Goal: Information Seeking & Learning: Find specific fact

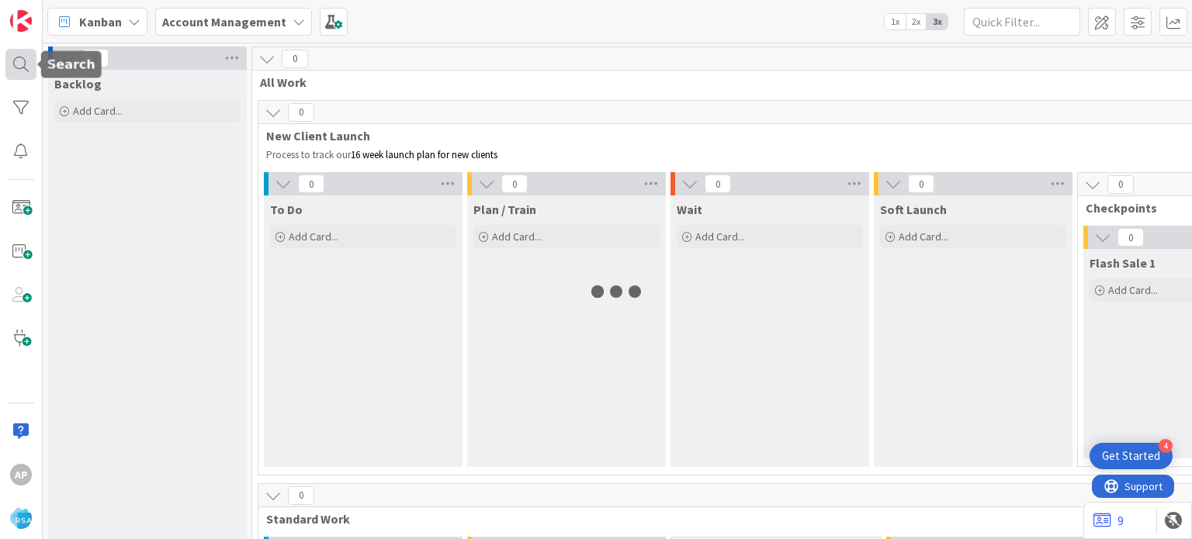
click at [26, 64] on div at bounding box center [20, 64] width 31 height 31
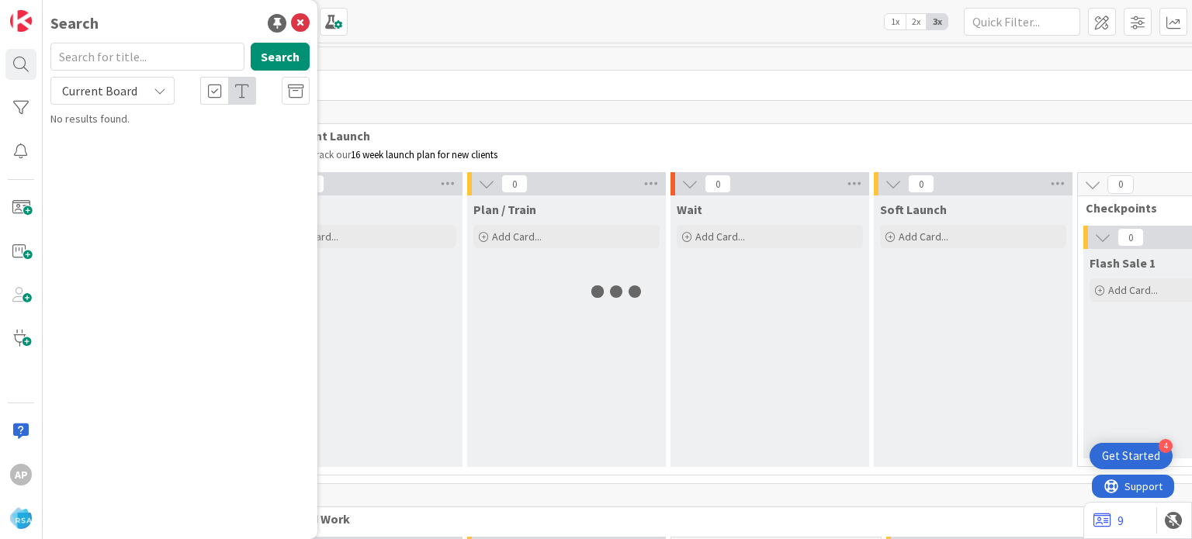
click at [135, 41] on div "Search Search Current Board No results found." at bounding box center [180, 269] width 275 height 539
click at [134, 43] on input "text" at bounding box center [147, 57] width 194 height 28
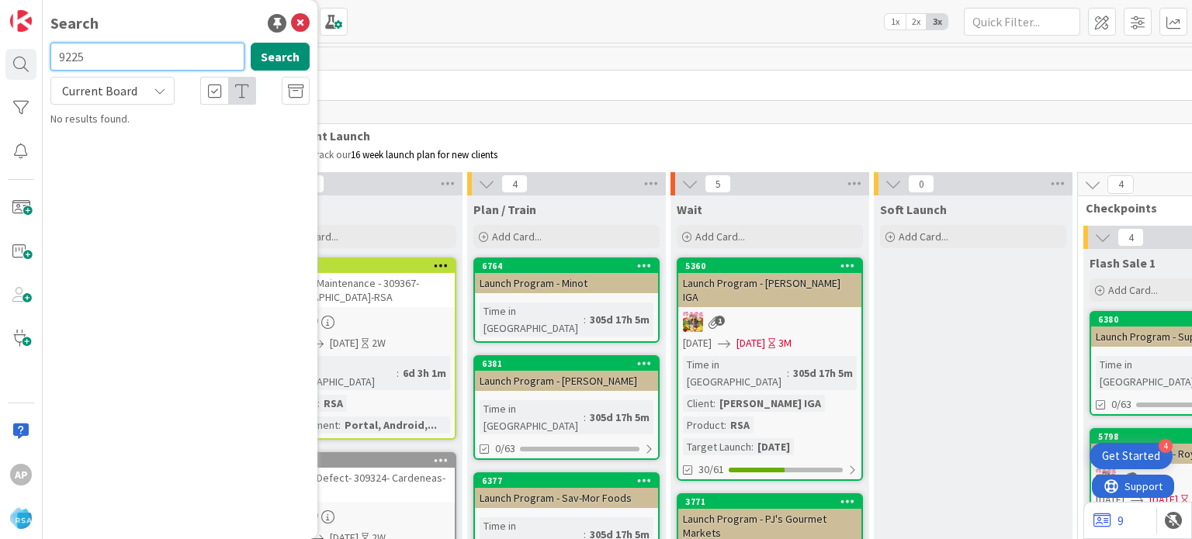
type input "9225"
click at [268, 48] on button "Search" at bounding box center [280, 57] width 59 height 28
click at [153, 58] on input "9225" at bounding box center [147, 57] width 194 height 28
click at [261, 54] on button "Search" at bounding box center [280, 57] width 59 height 28
click at [301, 22] on icon at bounding box center [300, 23] width 19 height 19
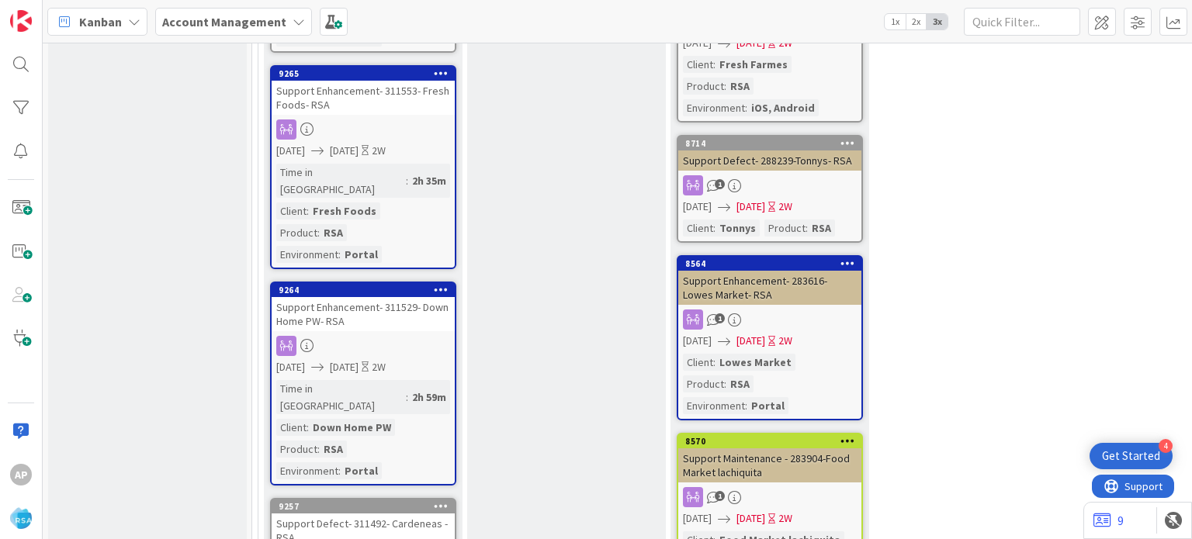
scroll to position [3957, 0]
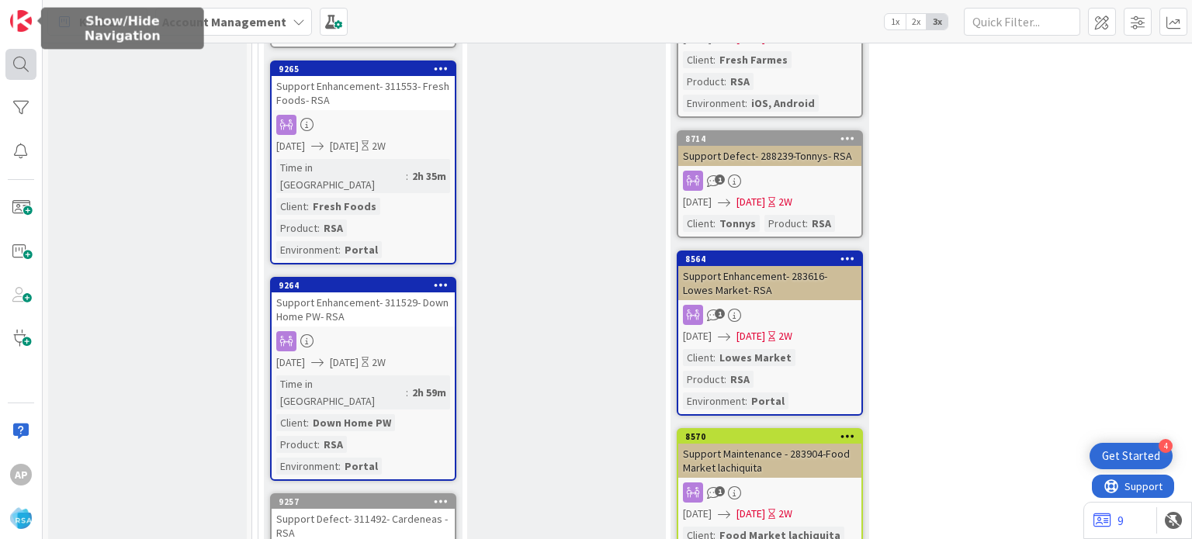
click at [19, 57] on div at bounding box center [20, 64] width 31 height 31
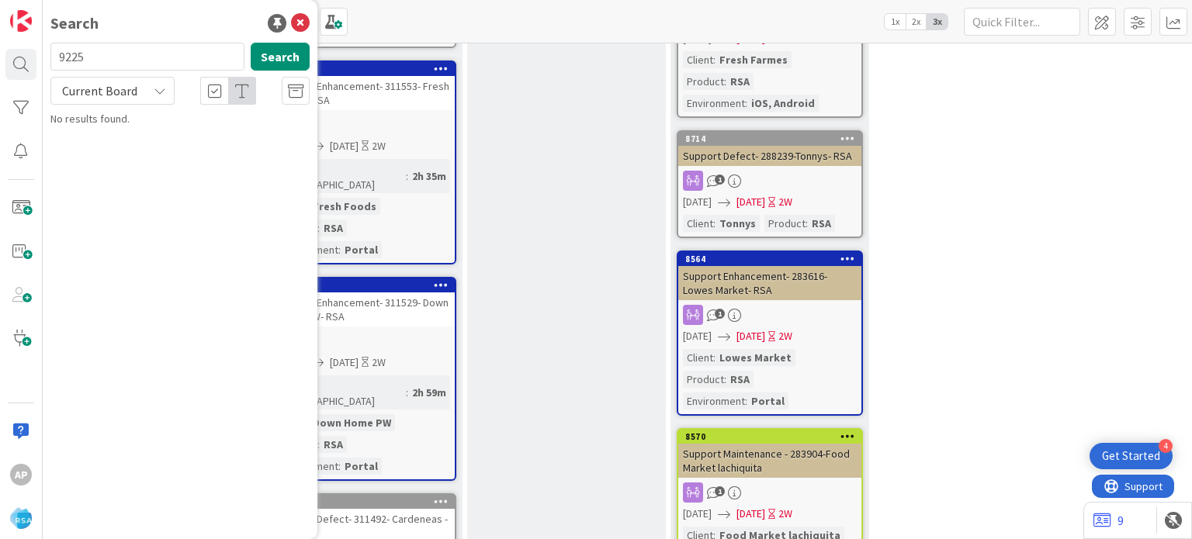
click at [203, 54] on input "9225" at bounding box center [147, 57] width 194 height 28
click at [203, 54] on input "92259255" at bounding box center [147, 57] width 194 height 28
type input "9255"
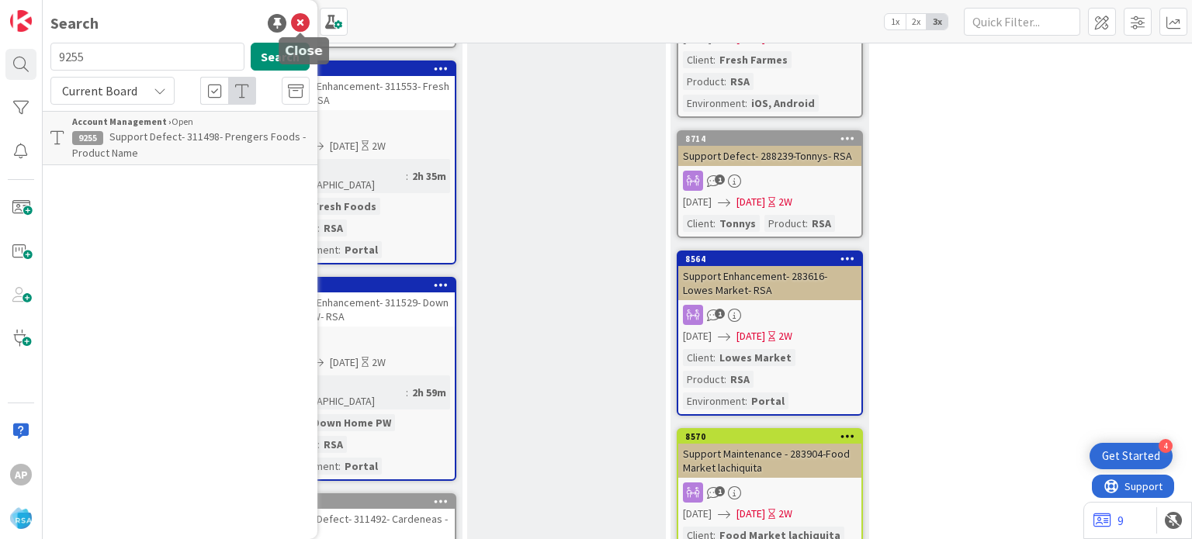
click at [303, 25] on icon at bounding box center [300, 23] width 19 height 19
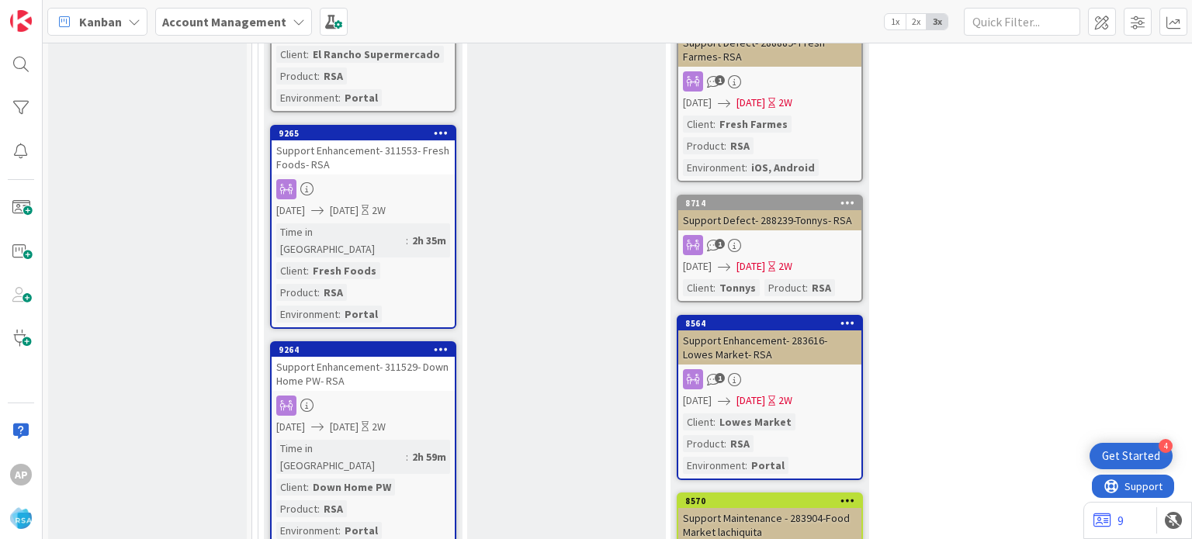
scroll to position [3802, 0]
